Goal: Information Seeking & Learning: Learn about a topic

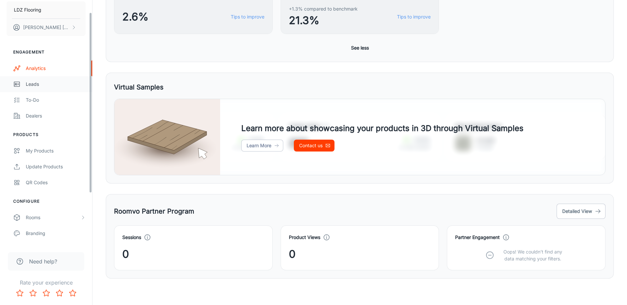
scroll to position [33, 0]
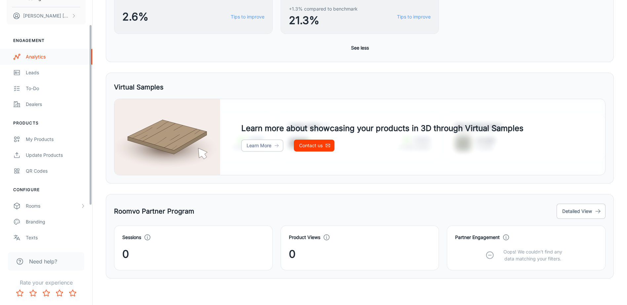
click at [44, 51] on link "Analytics" at bounding box center [46, 57] width 92 height 16
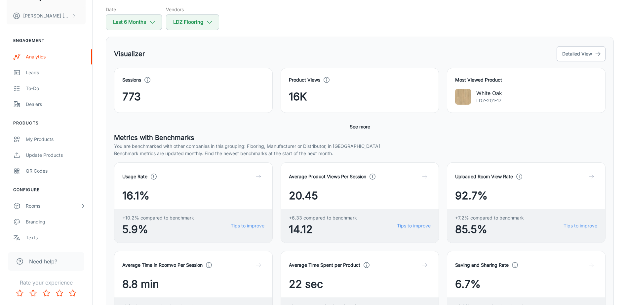
scroll to position [231, 0]
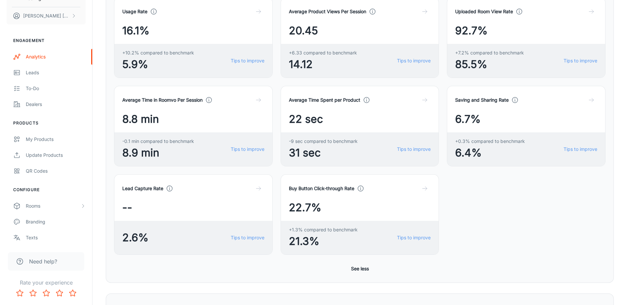
click at [411, 224] on div "+1.3% compared to benchmark 21.3% Tips to improve" at bounding box center [360, 238] width 158 height 34
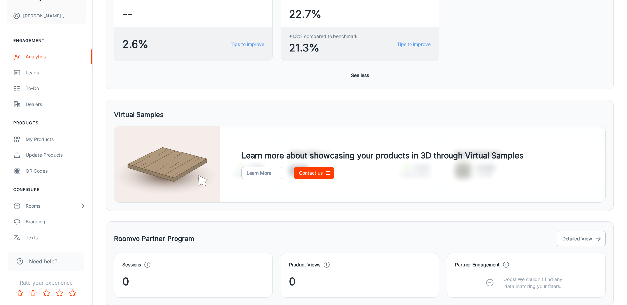
scroll to position [429, 0]
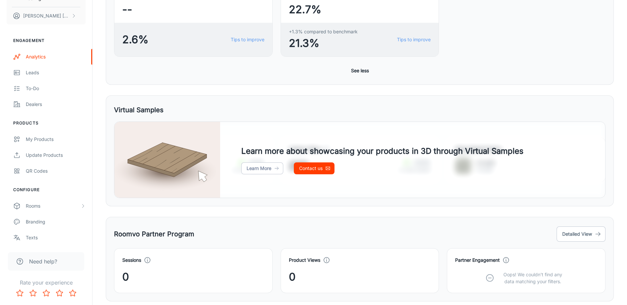
click at [364, 71] on button "See less" at bounding box center [359, 71] width 23 height 12
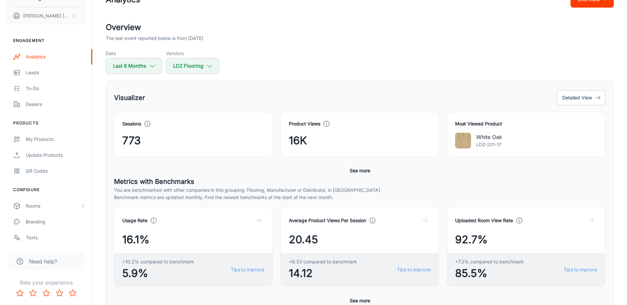
scroll to position [0, 0]
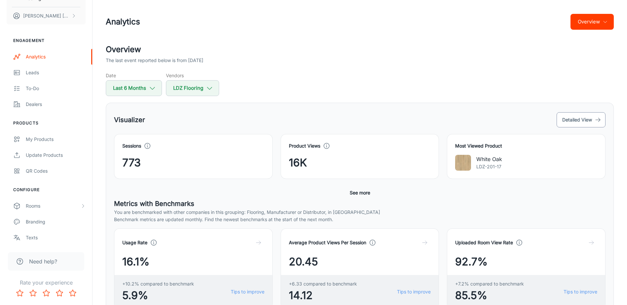
click at [590, 119] on button "Detailed View" at bounding box center [580, 119] width 49 height 15
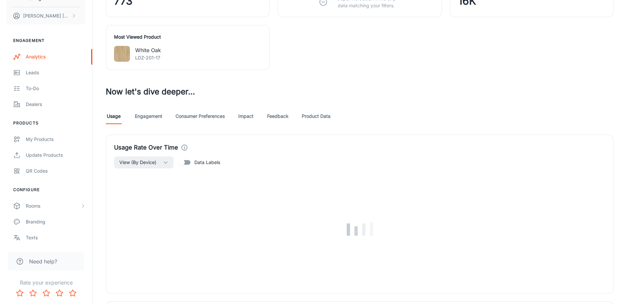
scroll to position [297, 0]
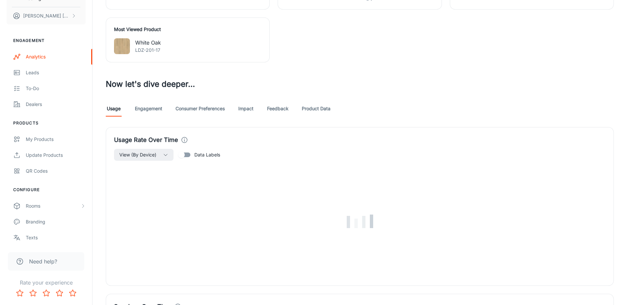
click at [199, 107] on link "Consumer Preferences" at bounding box center [199, 109] width 49 height 16
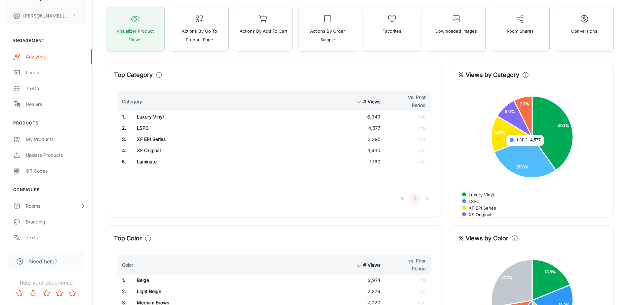
scroll to position [429, 0]
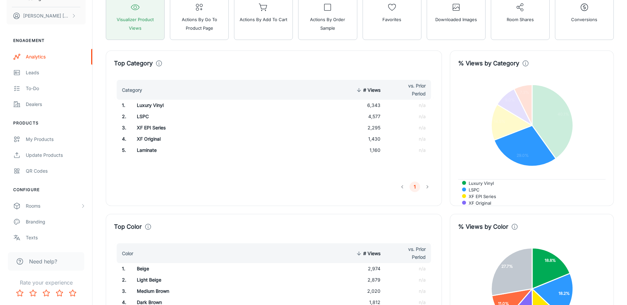
click at [504, 190] on div "LSPC" at bounding box center [531, 190] width 139 height 6
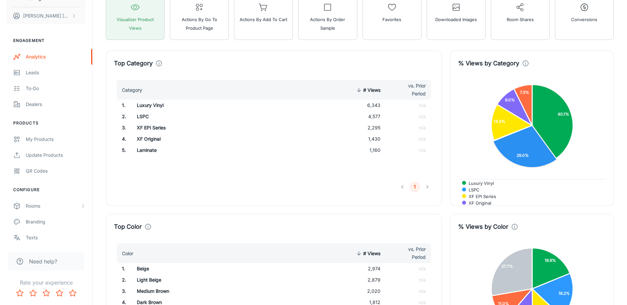
click at [467, 158] on foreignobject "Luxury Vinyl LSPC XF EPI Series XF Original Laminate" at bounding box center [531, 125] width 147 height 89
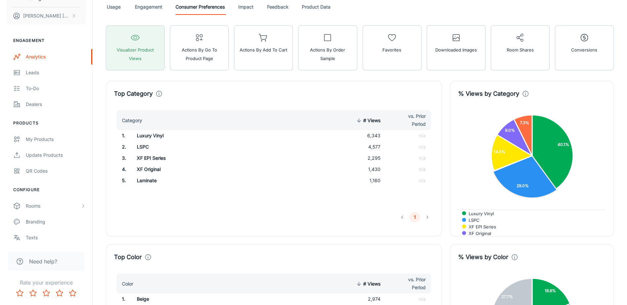
scroll to position [396, 0]
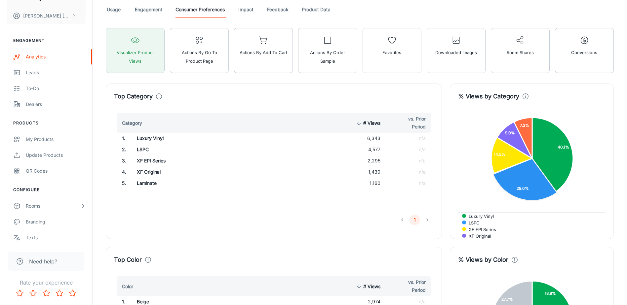
click at [150, 9] on link "Engagement" at bounding box center [148, 10] width 27 height 16
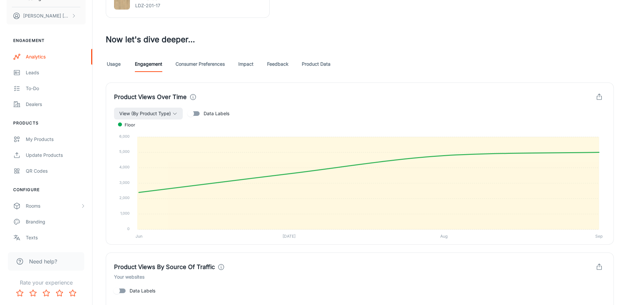
scroll to position [330, 0]
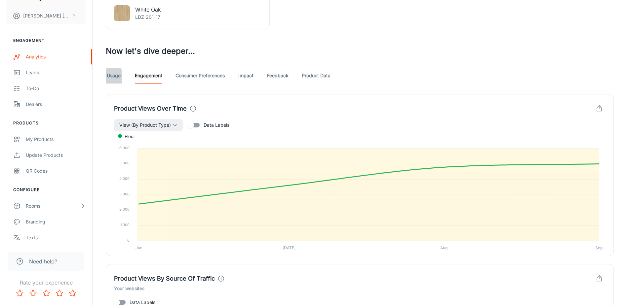
click at [107, 73] on link "Usage" at bounding box center [114, 76] width 16 height 16
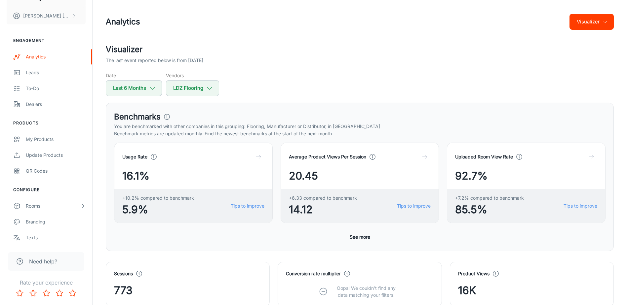
click at [340, 91] on div "Date Last 6 Months Vendors LDZ Flooring" at bounding box center [360, 84] width 508 height 24
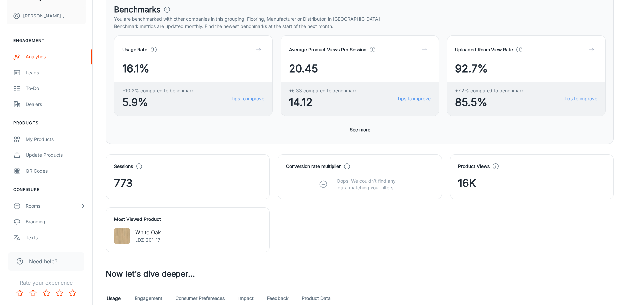
scroll to position [99, 0]
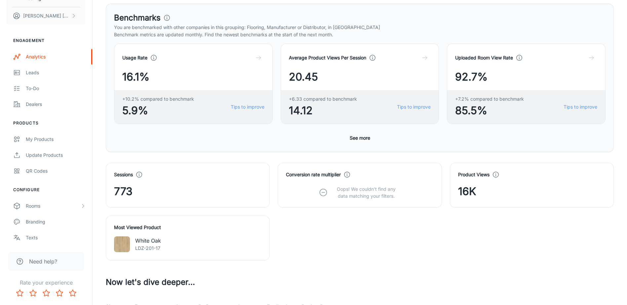
click at [398, 256] on div "Sessions 773 Conversion rate multiplier Oops! We couldn’t find any data matchin…" at bounding box center [356, 208] width 516 height 106
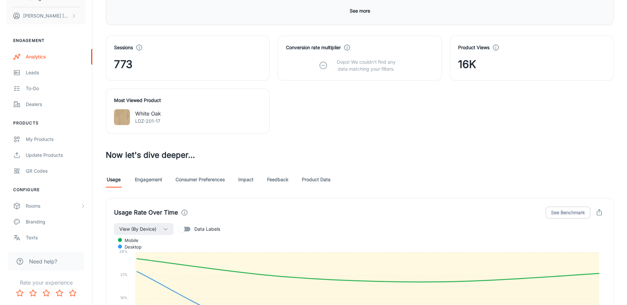
scroll to position [226, 0]
click at [211, 181] on link "Consumer Preferences" at bounding box center [199, 180] width 49 height 16
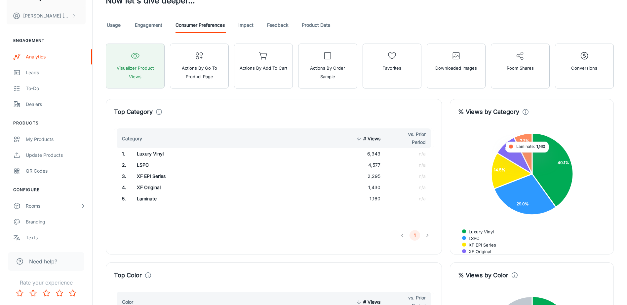
scroll to position [396, 0]
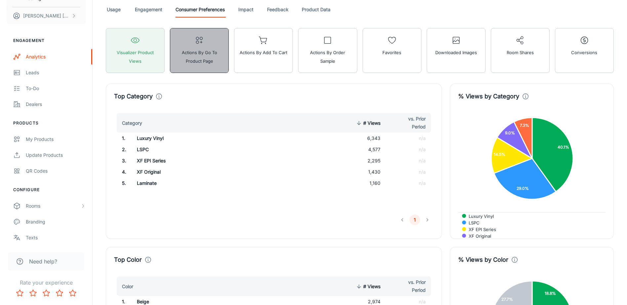
click at [199, 62] on span "Actions by Go To Product Page" at bounding box center [199, 56] width 50 height 17
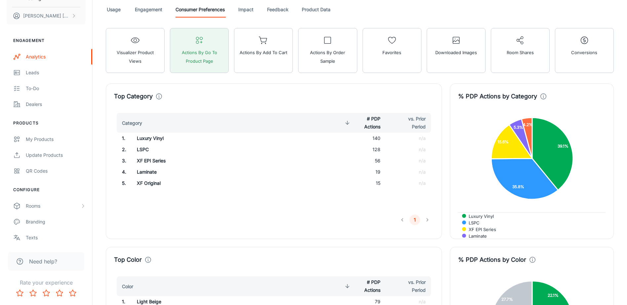
click at [543, 99] on circle at bounding box center [543, 97] width 6 height 6
drag, startPoint x: 525, startPoint y: 110, endPoint x: 548, endPoint y: 110, distance: 23.5
click at [548, 110] on p "The percentage of total PDP Actions in Roomvo by visitors to your website(s), b…" at bounding box center [543, 112] width 94 height 13
click at [483, 97] on h4 "% PDP Actions by Category" at bounding box center [497, 96] width 79 height 9
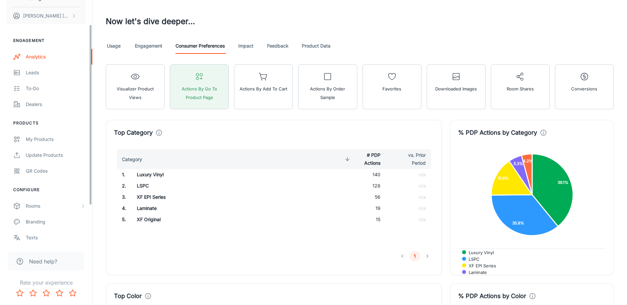
scroll to position [297, 0]
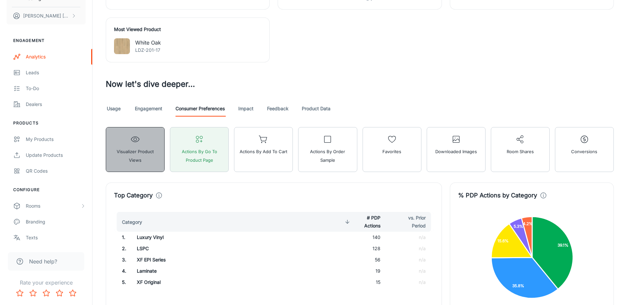
click at [136, 141] on icon "button" at bounding box center [134, 139] width 9 height 9
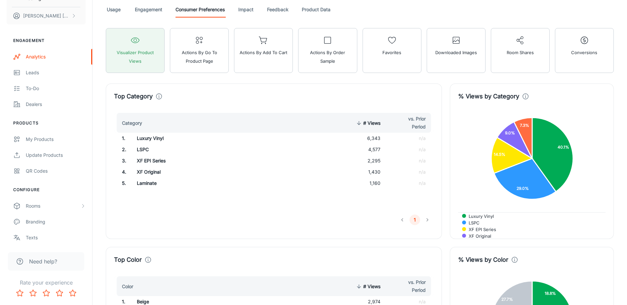
scroll to position [429, 0]
